Goal: Information Seeking & Learning: Learn about a topic

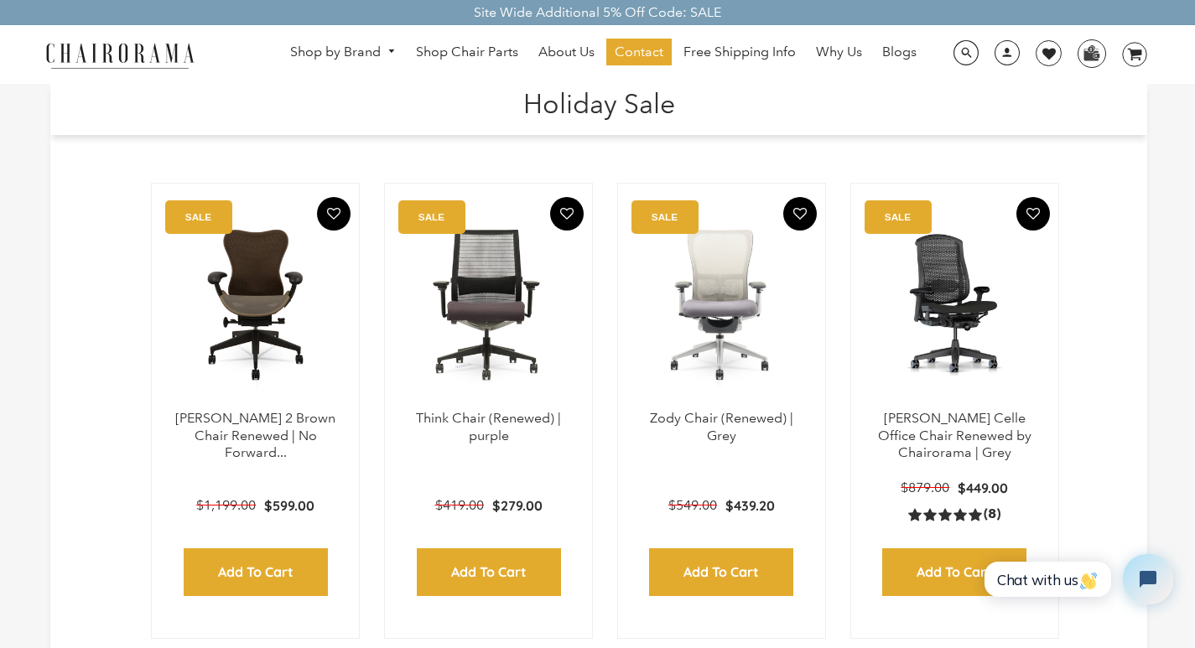
click at [438, 87] on h1 "Holiday Sale" at bounding box center [598, 102] width 1063 height 36
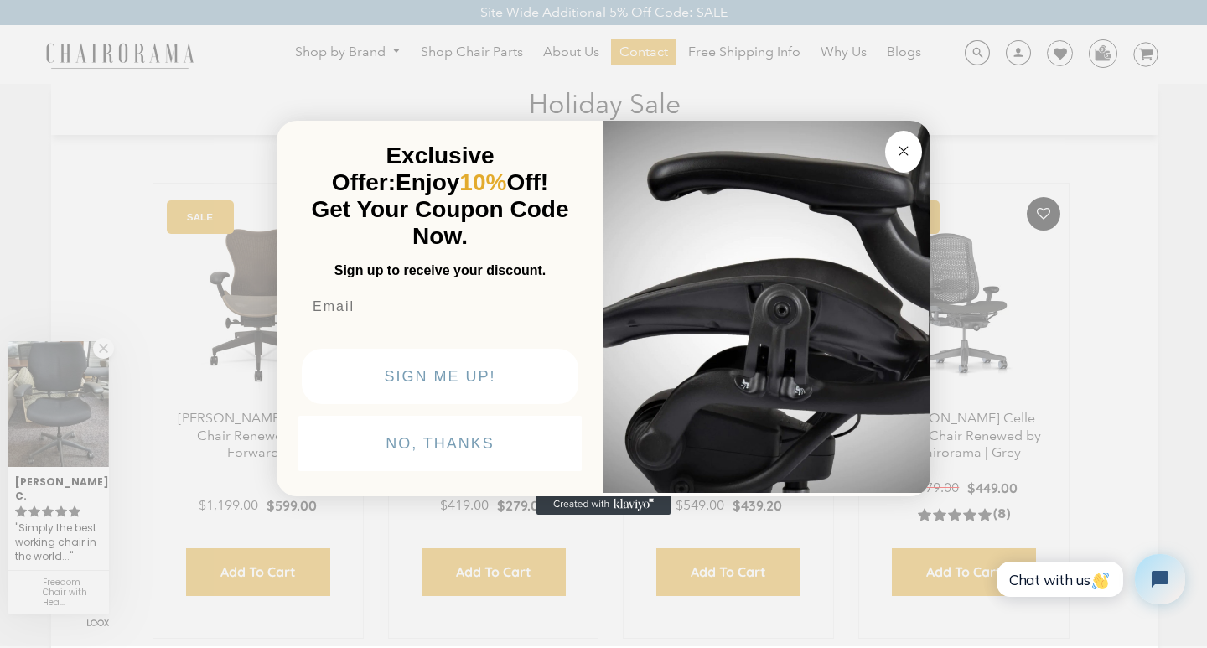
click at [444, 196] on span "Get Your Coupon Code Now." at bounding box center [440, 222] width 257 height 53
click at [689, 117] on img "POPUP Form" at bounding box center [767, 305] width 327 height 376
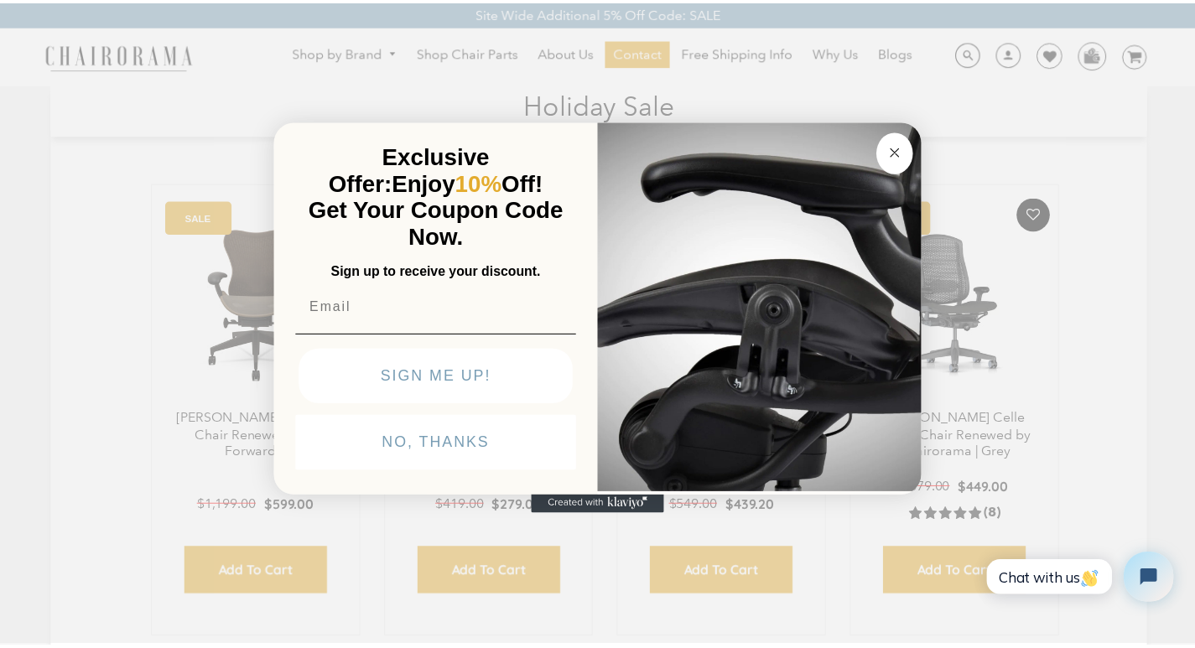
scroll to position [15, 0]
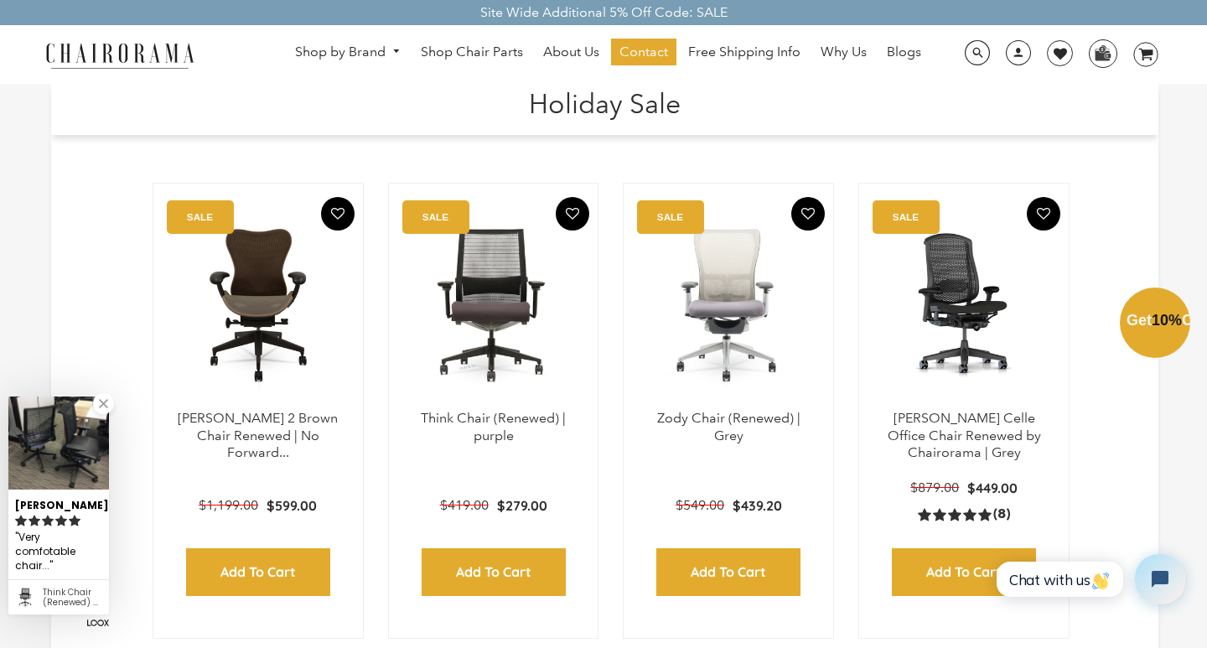
click at [216, 12] on div "Close dialog Exclusive Offer: Enjoy 10% Off! Get Your Coupon Code Now. Sign up …" at bounding box center [603, 322] width 1207 height 648
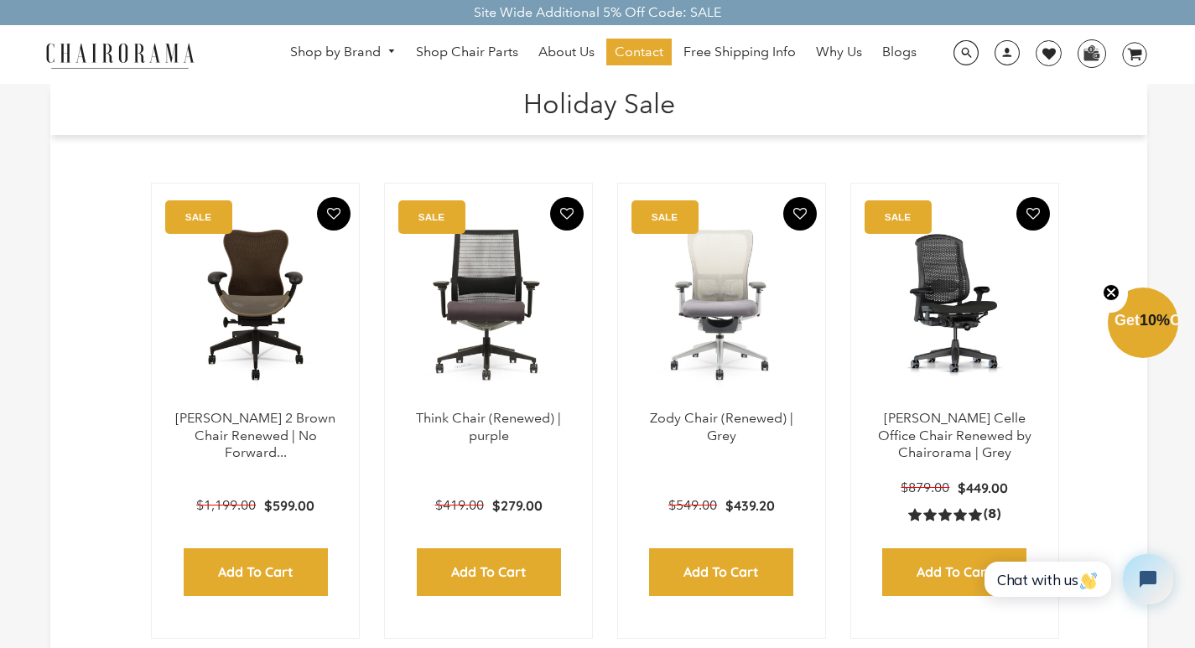
click at [880, 44] on link "Blogs" at bounding box center [899, 52] width 51 height 27
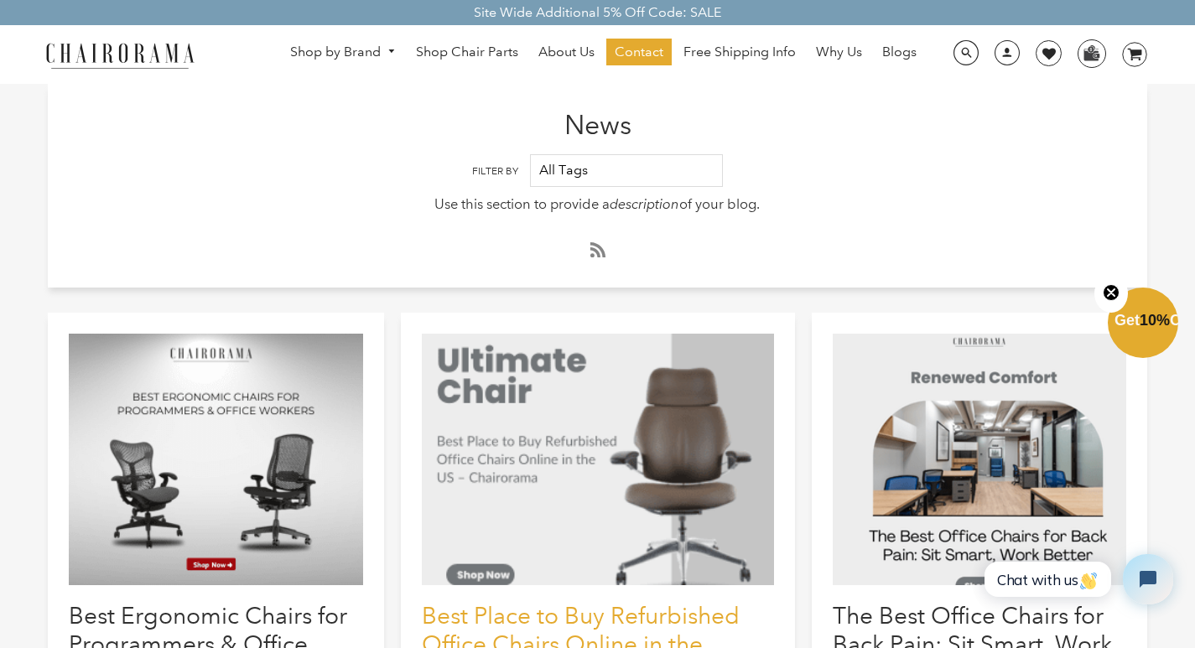
click at [636, 643] on link "Best Place to Buy Refurbished Office Chairs Online in the [GEOGRAPHIC_DATA] – C…" at bounding box center [581, 658] width 318 height 112
